Goal: Check status

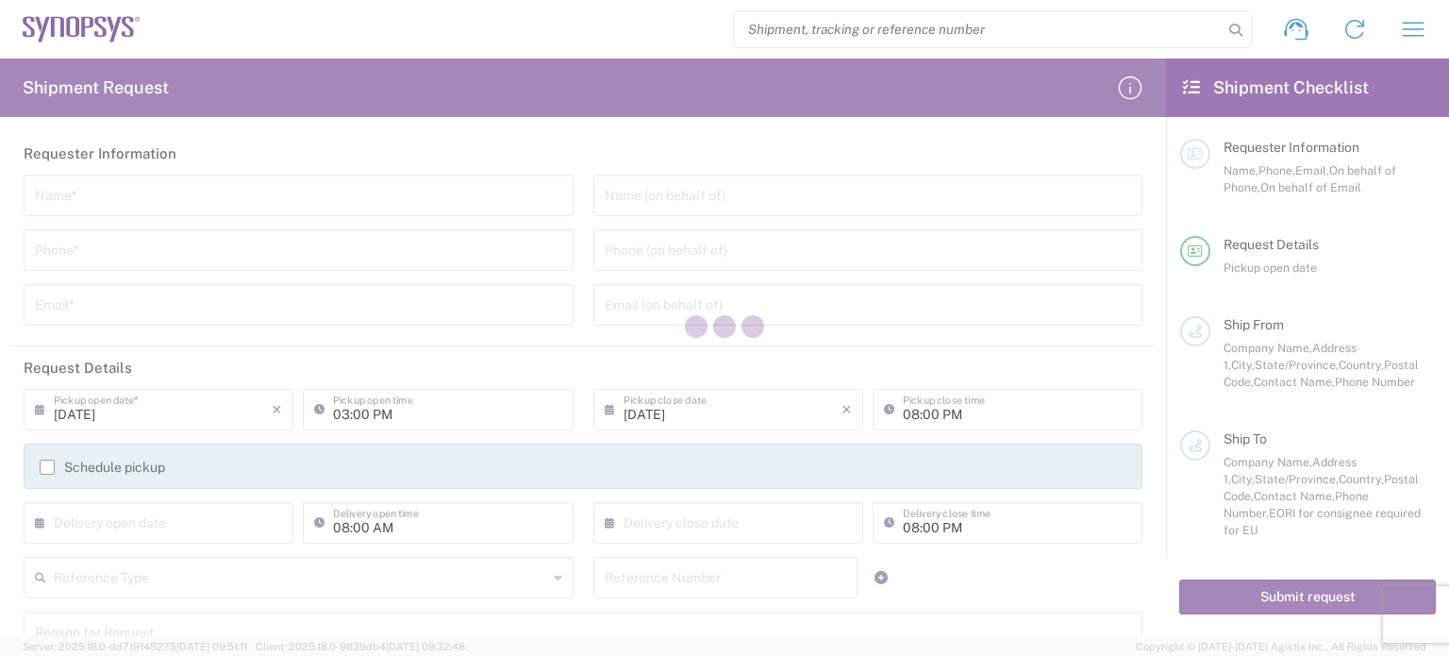
type input "[GEOGRAPHIC_DATA]"
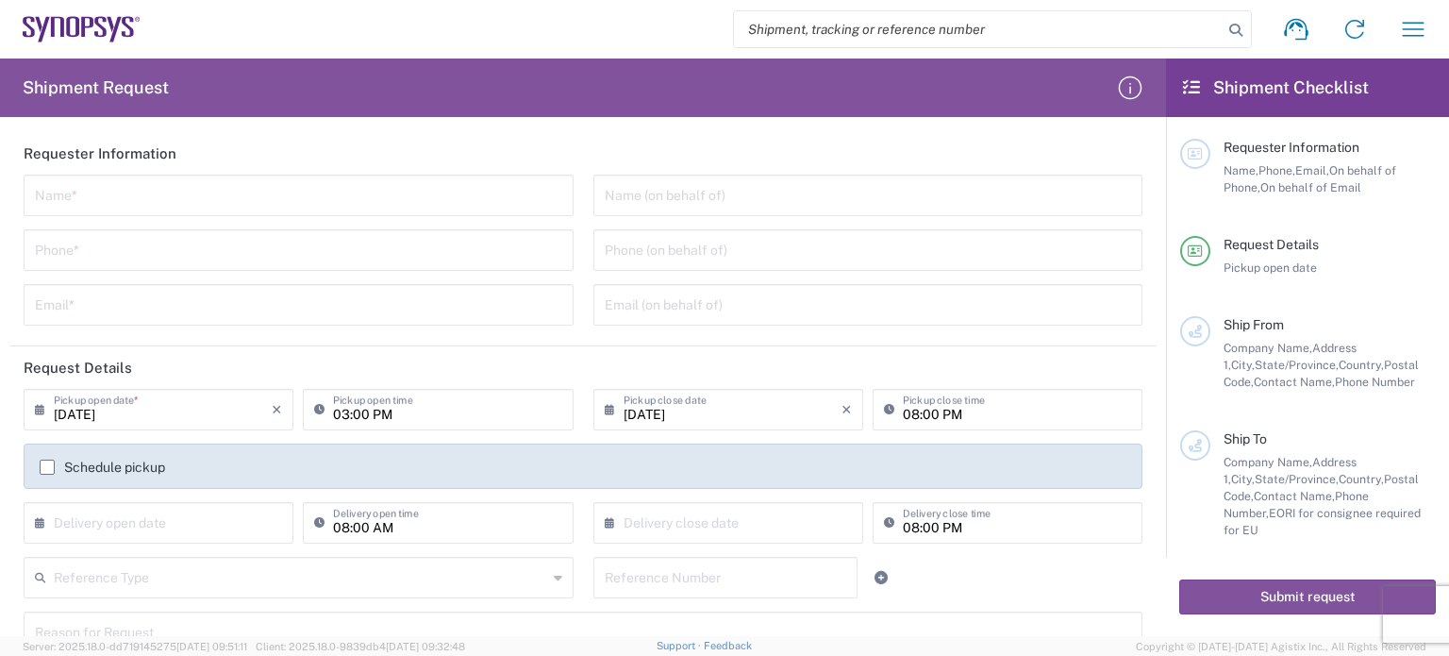
click at [1098, 35] on input "search" at bounding box center [978, 29] width 489 height 36
paste input "56770399"
type input "56770399"
click at [1229, 32] on icon at bounding box center [1236, 30] width 26 height 26
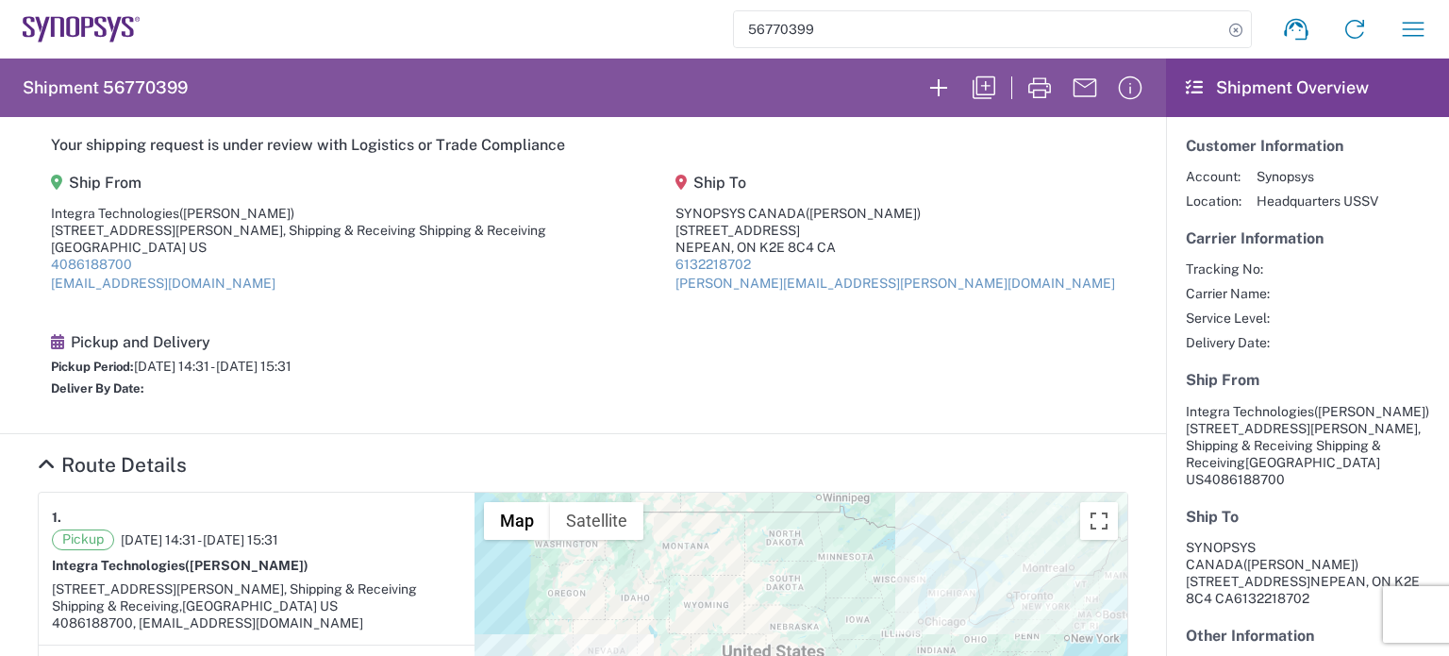
drag, startPoint x: 804, startPoint y: 20, endPoint x: 673, endPoint y: 7, distance: 131.8
click at [673, 7] on div "56770399 Shipment request Shipment tracking Employee non-product shipment reque…" at bounding box center [792, 29] width 1302 height 45
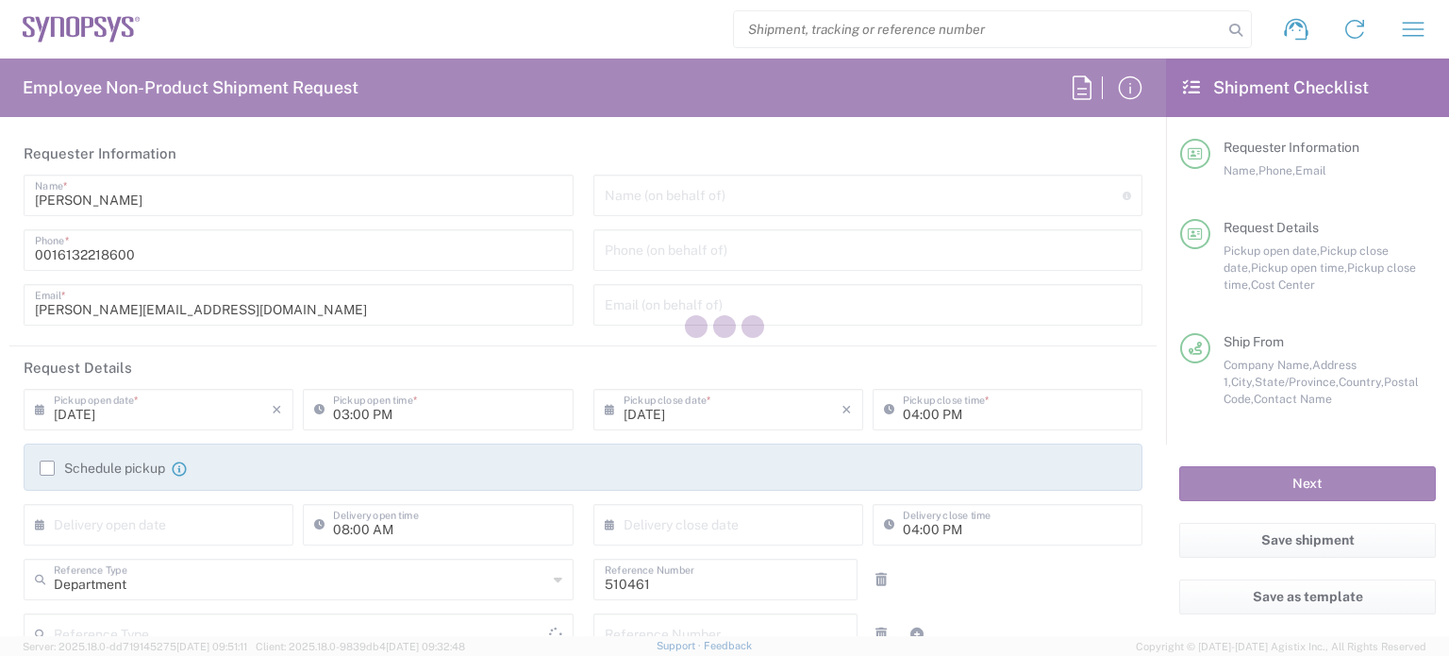
type input "Delivered at Place"
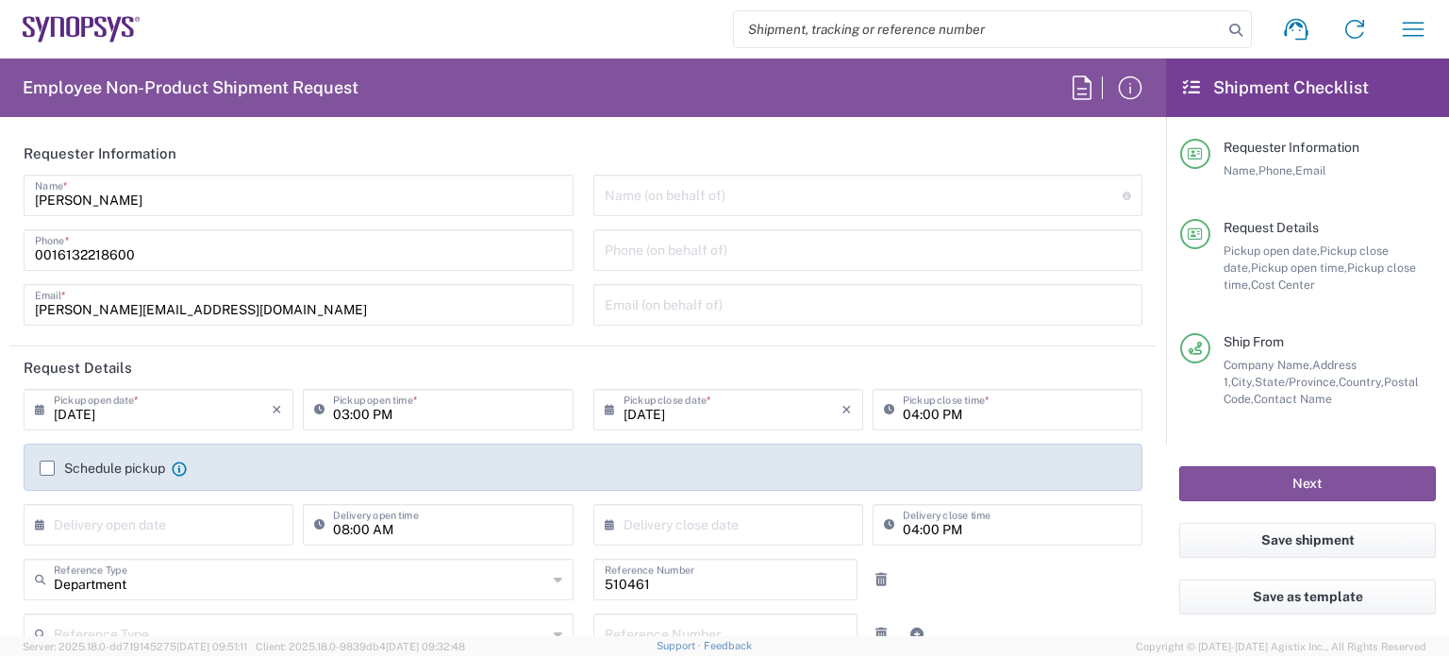
click at [926, 33] on input "search" at bounding box center [978, 29] width 489 height 36
type input "Nepean CA09"
paste input "56770399"
type input "56770399"
click at [1234, 32] on icon at bounding box center [1236, 30] width 26 height 26
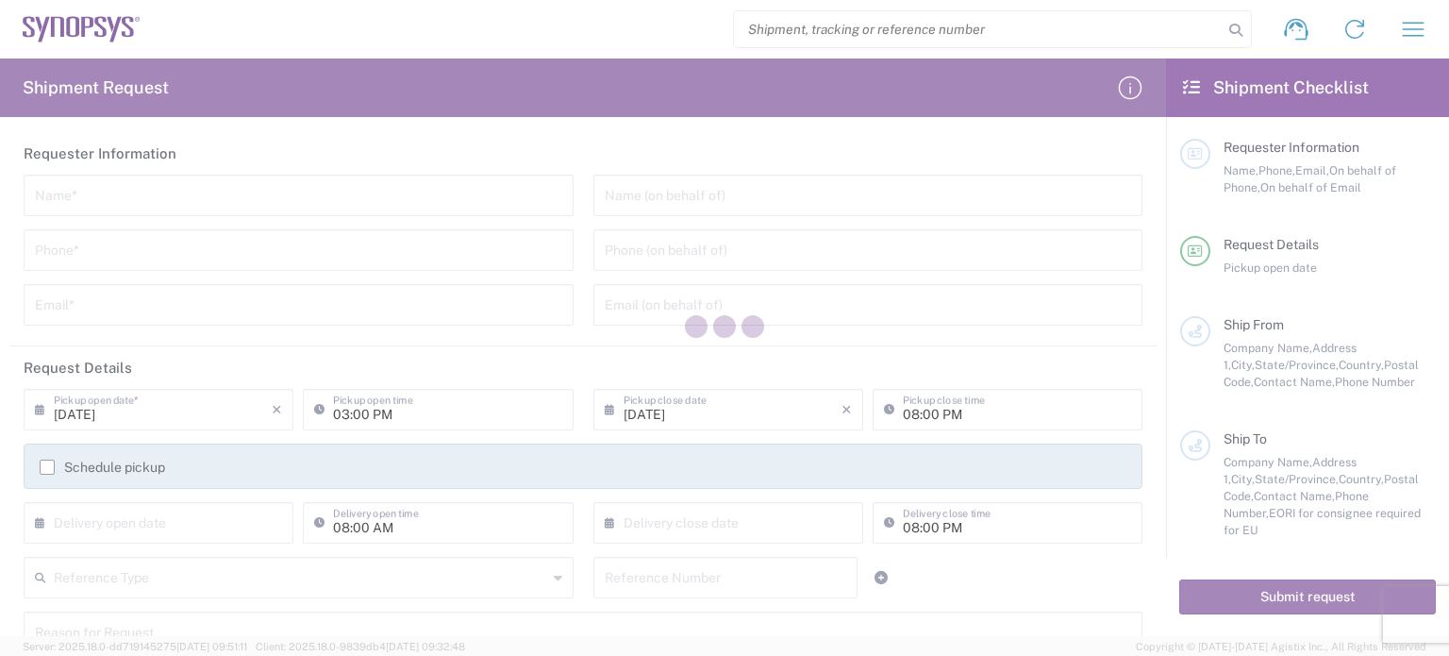
type input "[GEOGRAPHIC_DATA]"
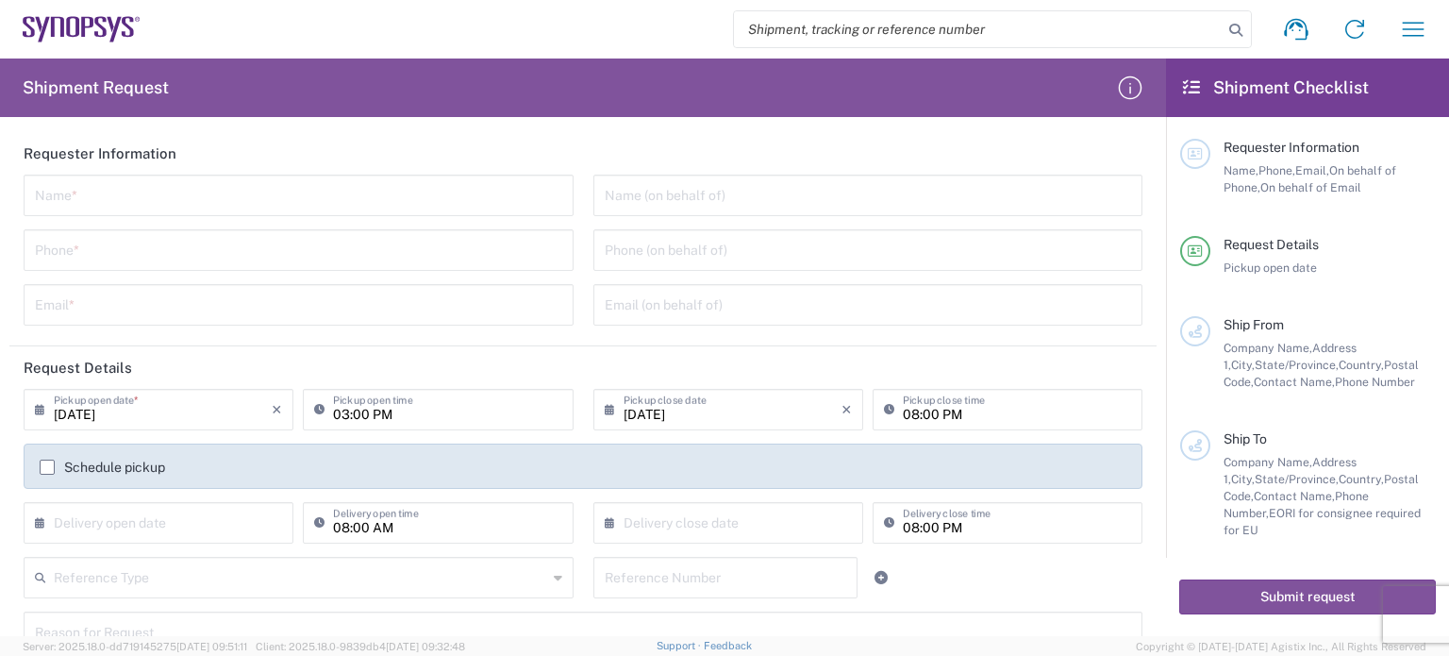
type input "[GEOGRAPHIC_DATA]"
